Goal: Task Accomplishment & Management: Manage account settings

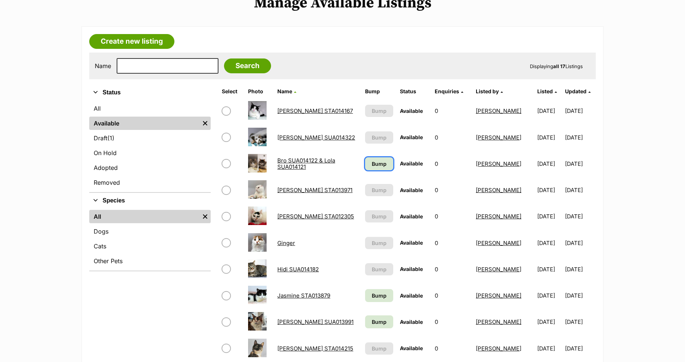
click at [365, 167] on link "Bump" at bounding box center [379, 163] width 28 height 13
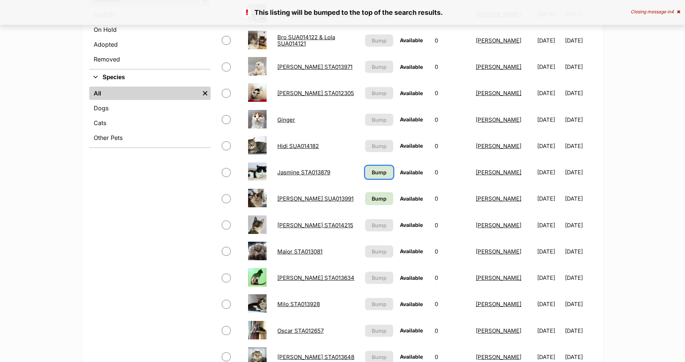
click at [372, 173] on span "Bump" at bounding box center [379, 172] width 15 height 8
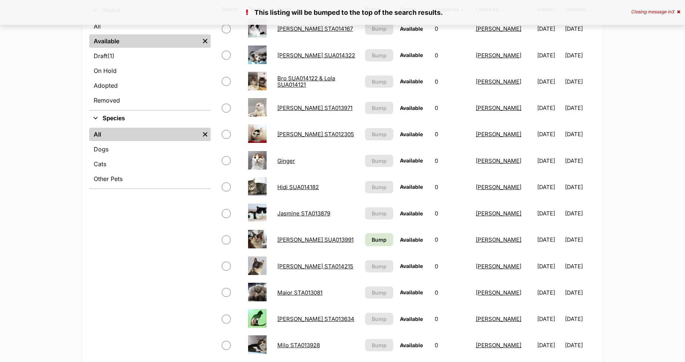
click at [291, 237] on link "Katie SUA013991" at bounding box center [315, 239] width 76 height 7
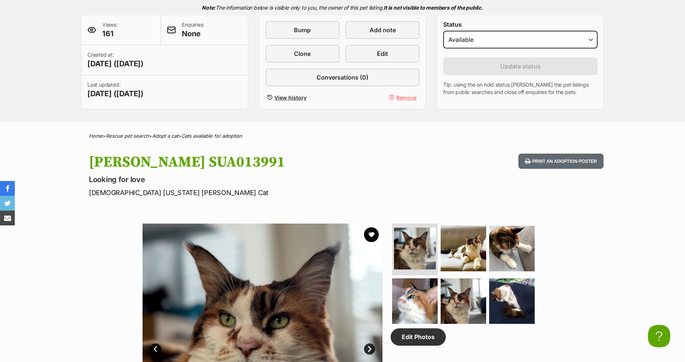
scroll to position [164, 0]
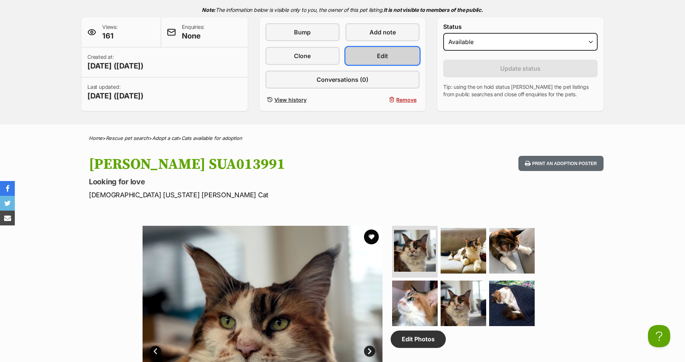
click at [373, 54] on link "Edit" at bounding box center [382, 56] width 74 height 18
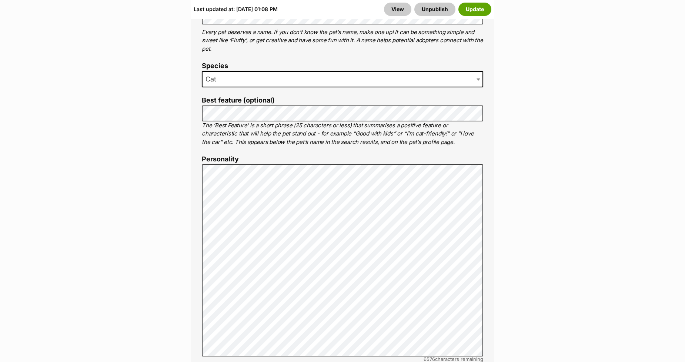
scroll to position [494, 0]
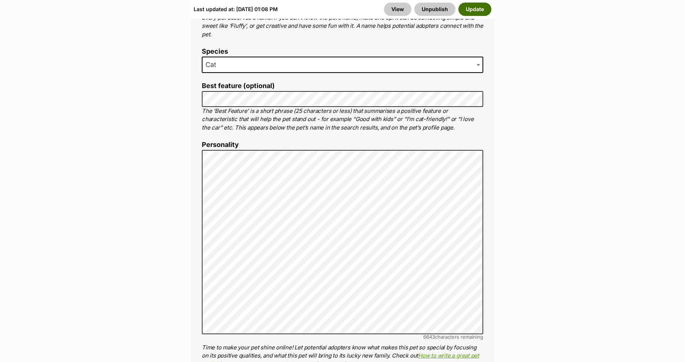
click at [480, 9] on button "Update" at bounding box center [474, 9] width 33 height 13
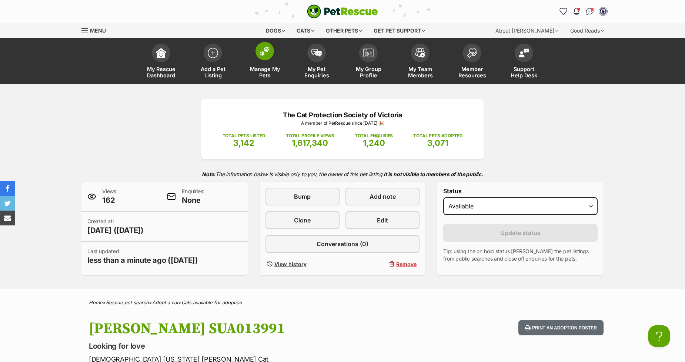
click at [264, 52] on img at bounding box center [265, 51] width 10 height 10
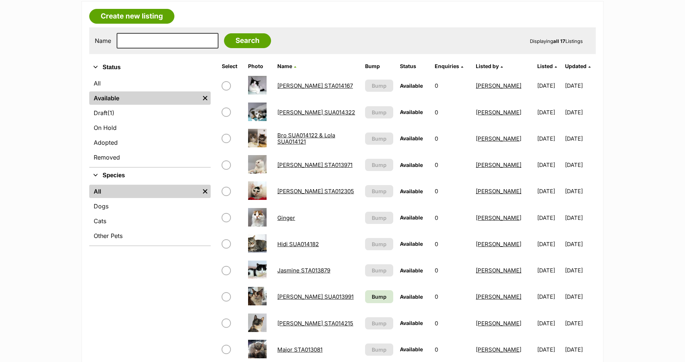
scroll to position [247, 0]
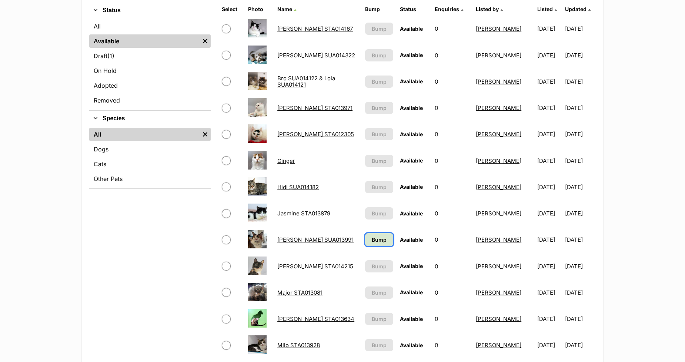
click at [372, 238] on span "Bump" at bounding box center [379, 240] width 15 height 8
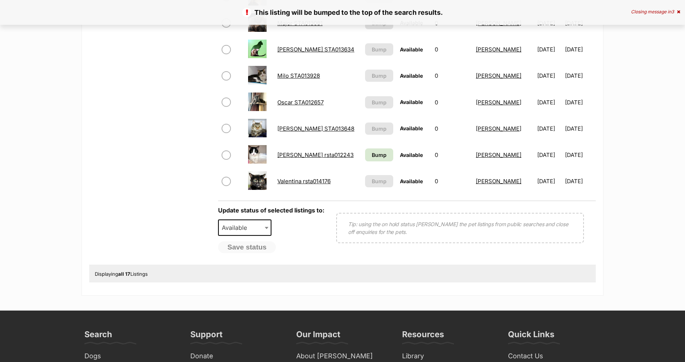
scroll to position [494, 0]
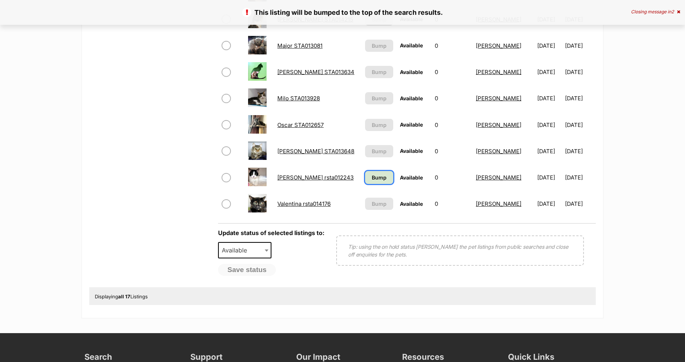
click at [372, 176] on span "Bump" at bounding box center [379, 178] width 15 height 8
